Goal: Task Accomplishment & Management: Use online tool/utility

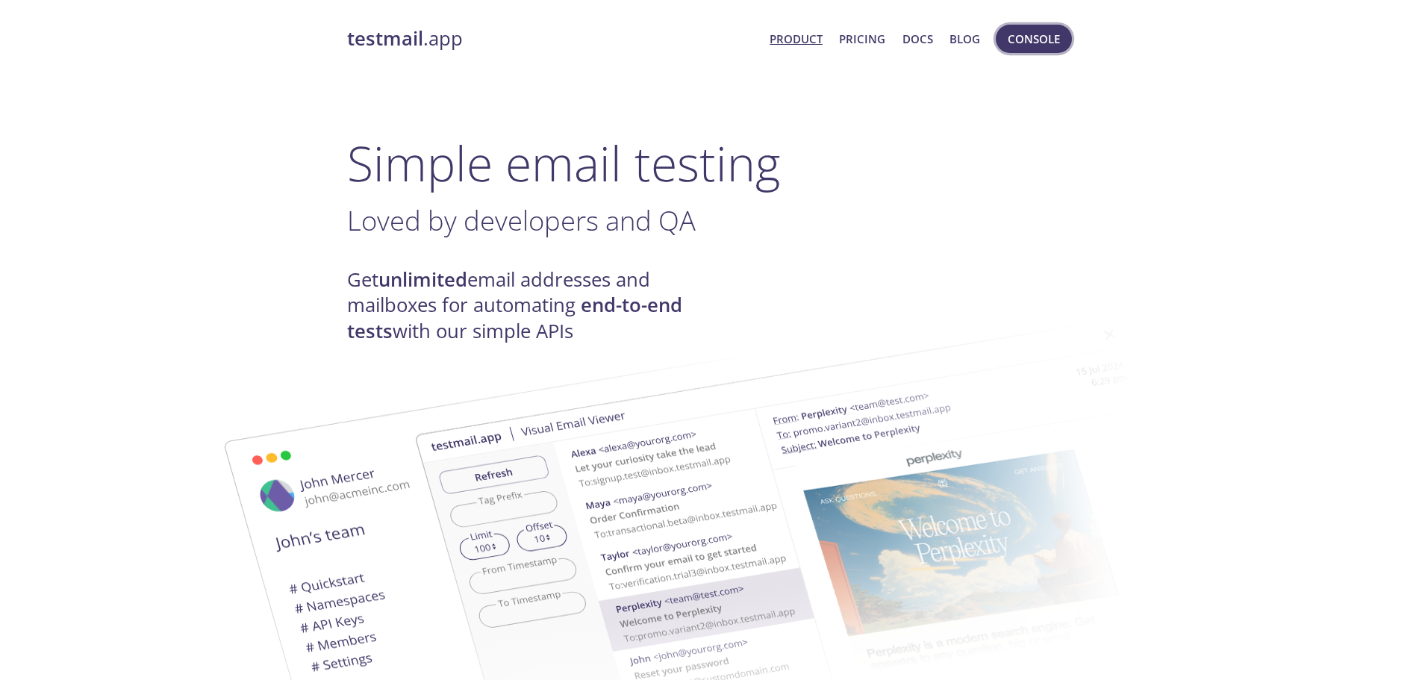
click at [1020, 40] on span "Console" at bounding box center [1034, 38] width 52 height 19
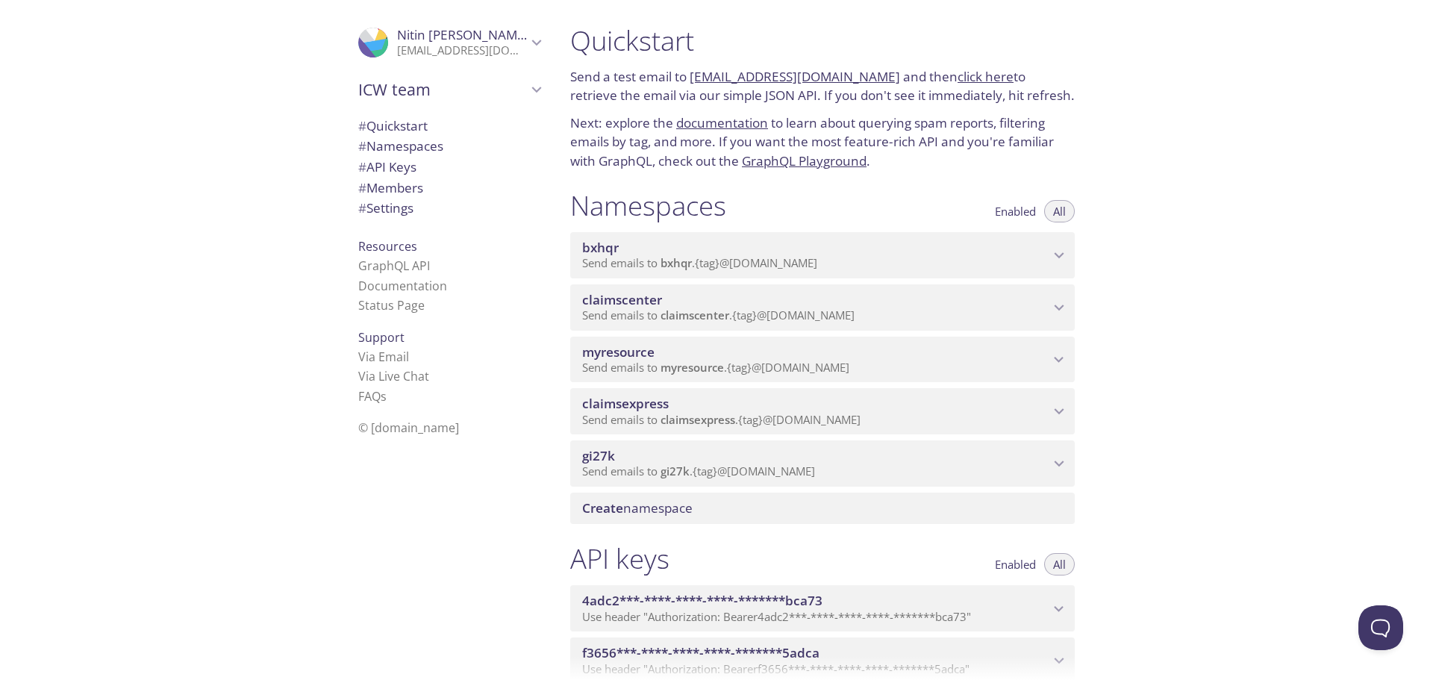
click at [841, 364] on span "Send emails to myresource . {tag} @[DOMAIN_NAME]" at bounding box center [715, 367] width 267 height 15
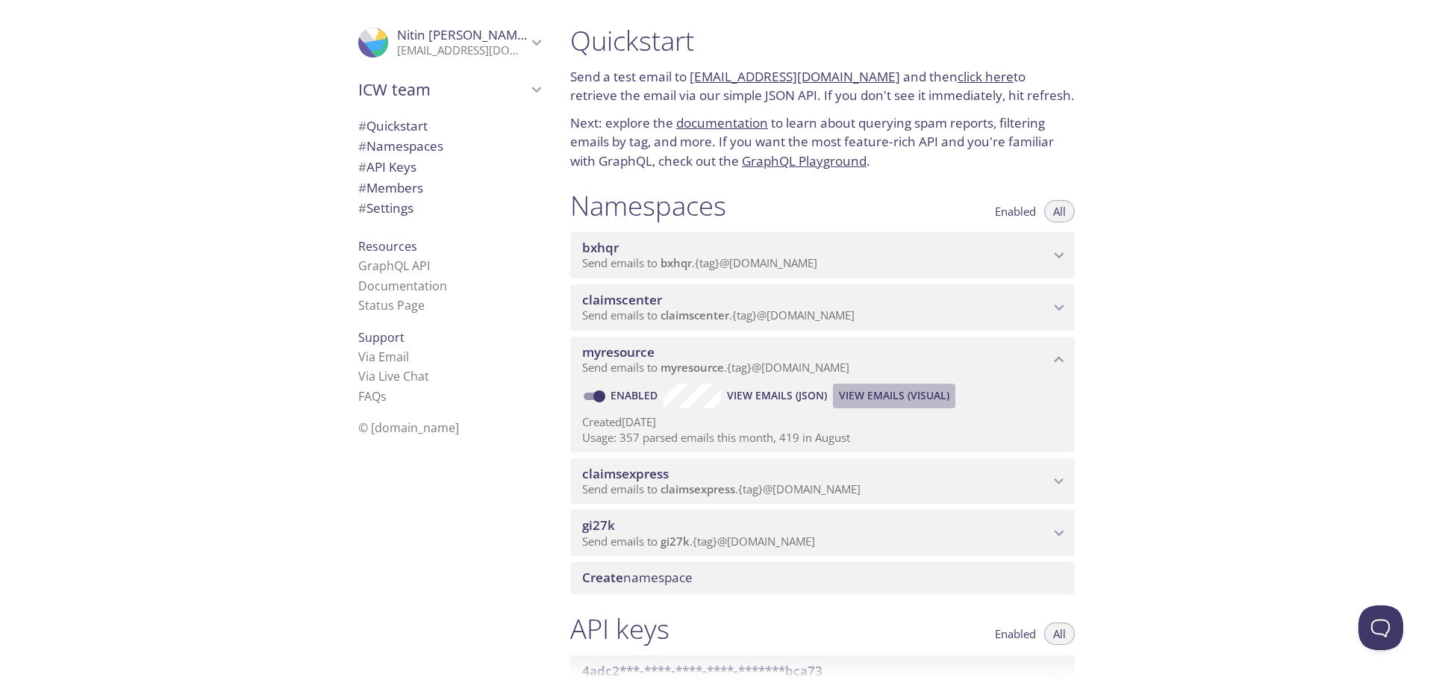
click at [906, 392] on span "View Emails (Visual)" at bounding box center [894, 396] width 110 height 18
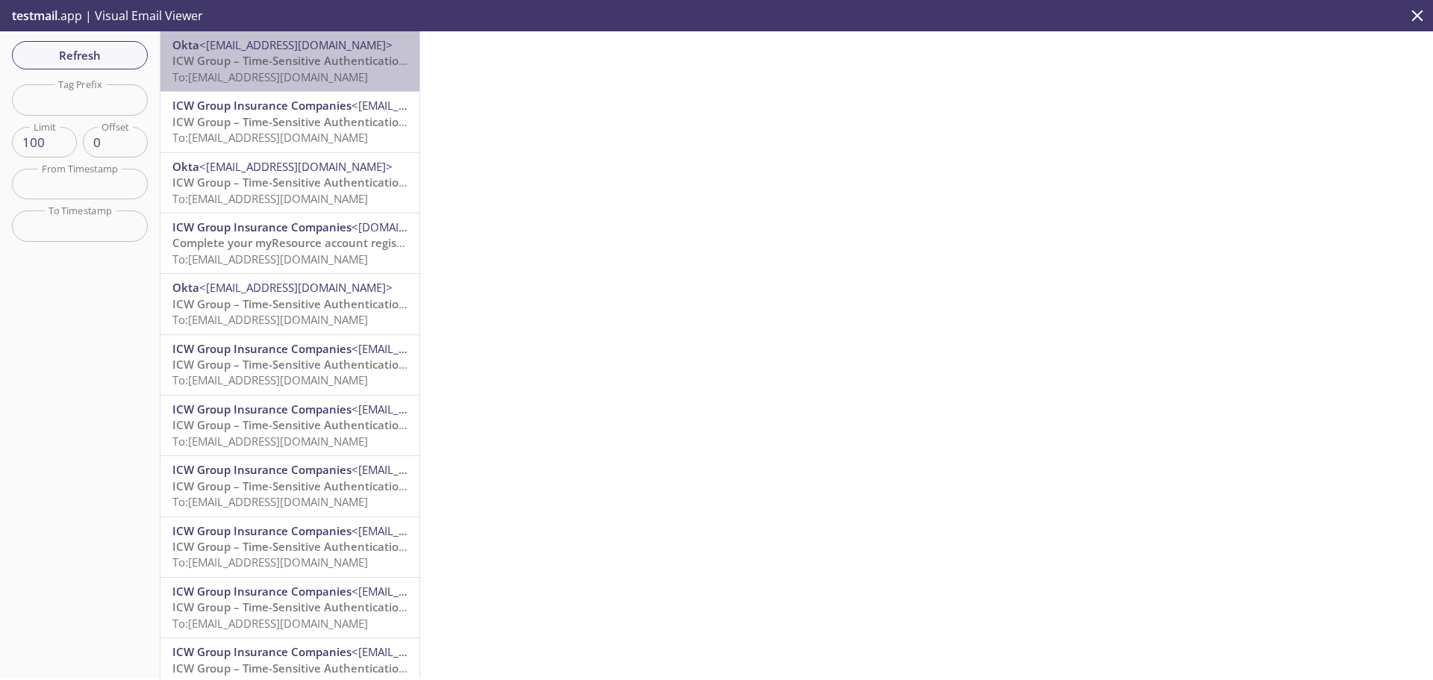
click at [323, 65] on span "ICW Group – Time-Sensitive Authentication Code" at bounding box center [304, 60] width 264 height 15
